Goal: Task Accomplishment & Management: Use online tool/utility

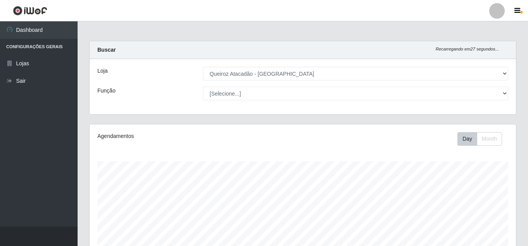
select select "225"
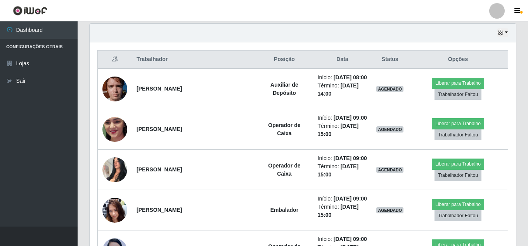
scroll to position [161, 426]
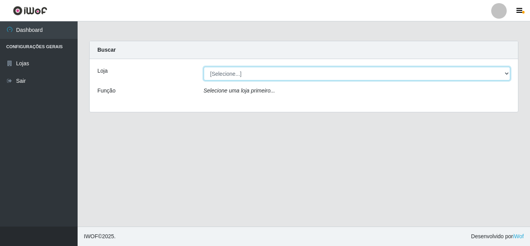
click at [231, 78] on select "[Selecione...] Queiroz Atacadão - [GEOGRAPHIC_DATA]" at bounding box center [357, 74] width 307 height 14
select select "225"
click at [204, 67] on select "[Selecione...] Queiroz Atacadão - [GEOGRAPHIC_DATA]" at bounding box center [357, 74] width 307 height 14
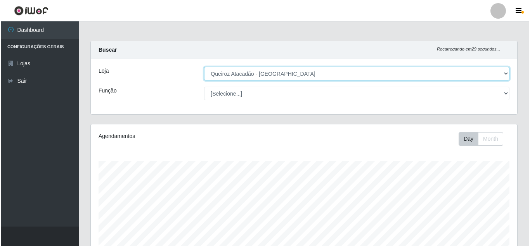
scroll to position [194, 0]
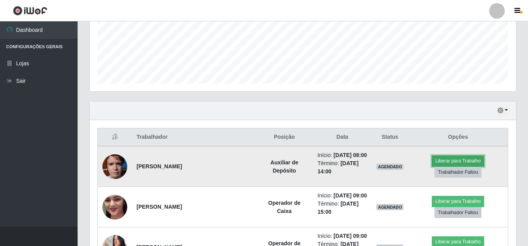
drag, startPoint x: 449, startPoint y: 165, endPoint x: 445, endPoint y: 167, distance: 4.1
click at [445, 166] on button "Liberar para Trabalho" at bounding box center [458, 160] width 52 height 11
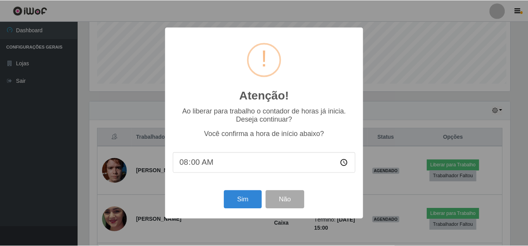
scroll to position [161, 423]
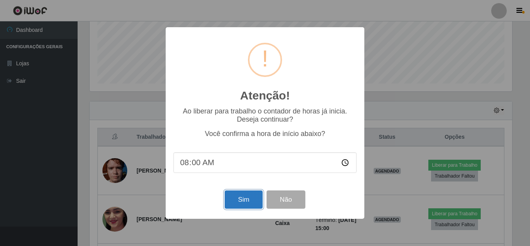
click at [249, 202] on button "Sim" at bounding box center [244, 199] width 38 height 18
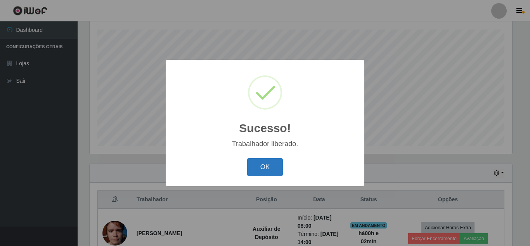
click at [261, 161] on button "OK" at bounding box center [265, 167] width 36 height 18
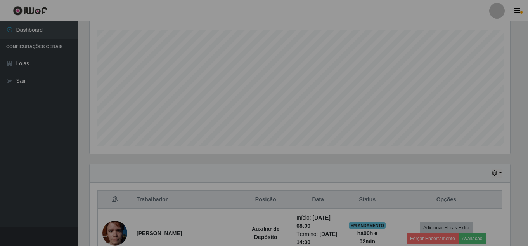
scroll to position [161, 426]
